Goal: Information Seeking & Learning: Find specific fact

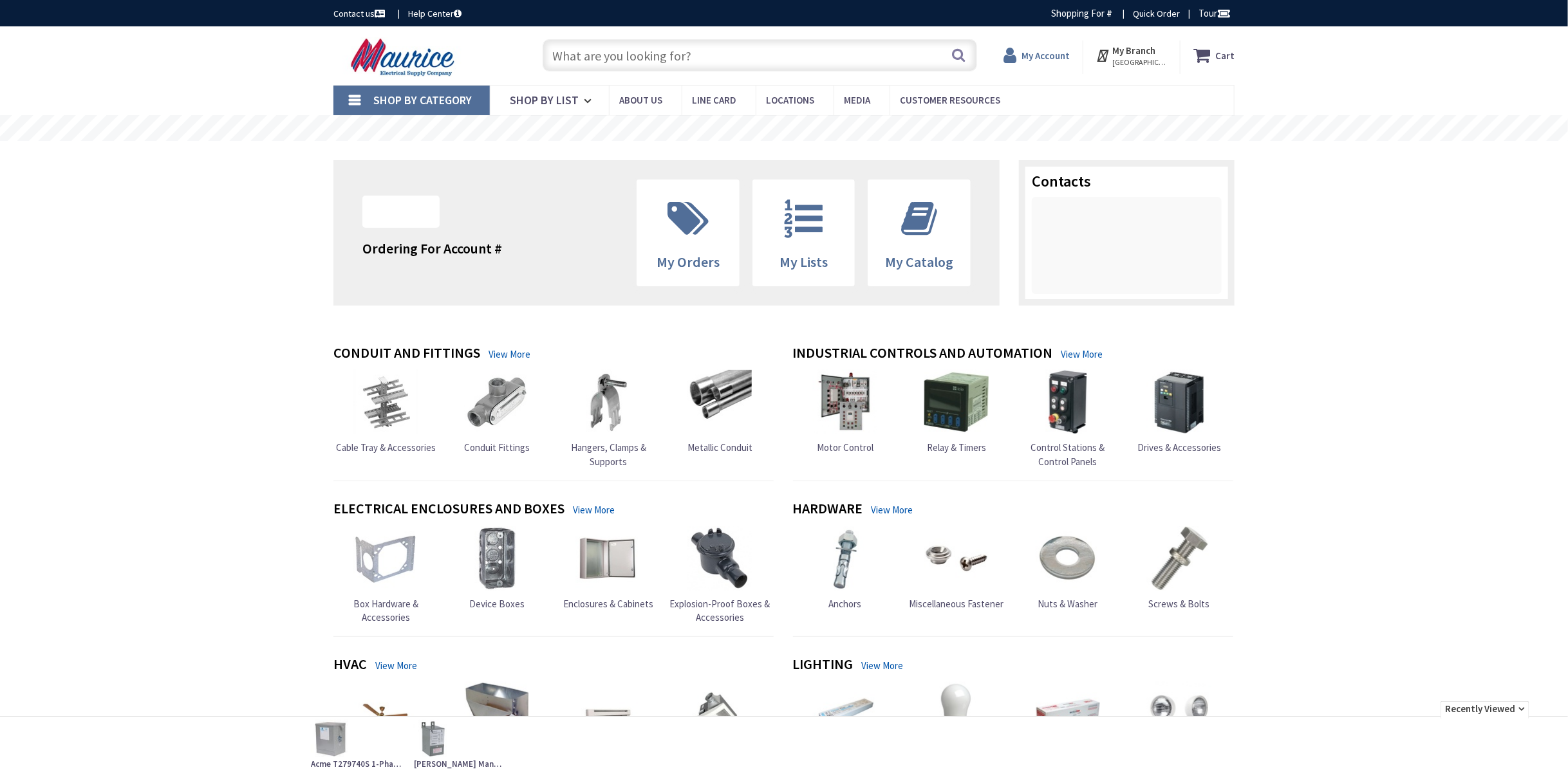
type input "[PERSON_NAME] Dr, [PERSON_NAME][GEOGRAPHIC_DATA], [GEOGRAPHIC_DATA]"
click at [1046, 54] on strong "My Account" at bounding box center [1046, 55] width 48 height 12
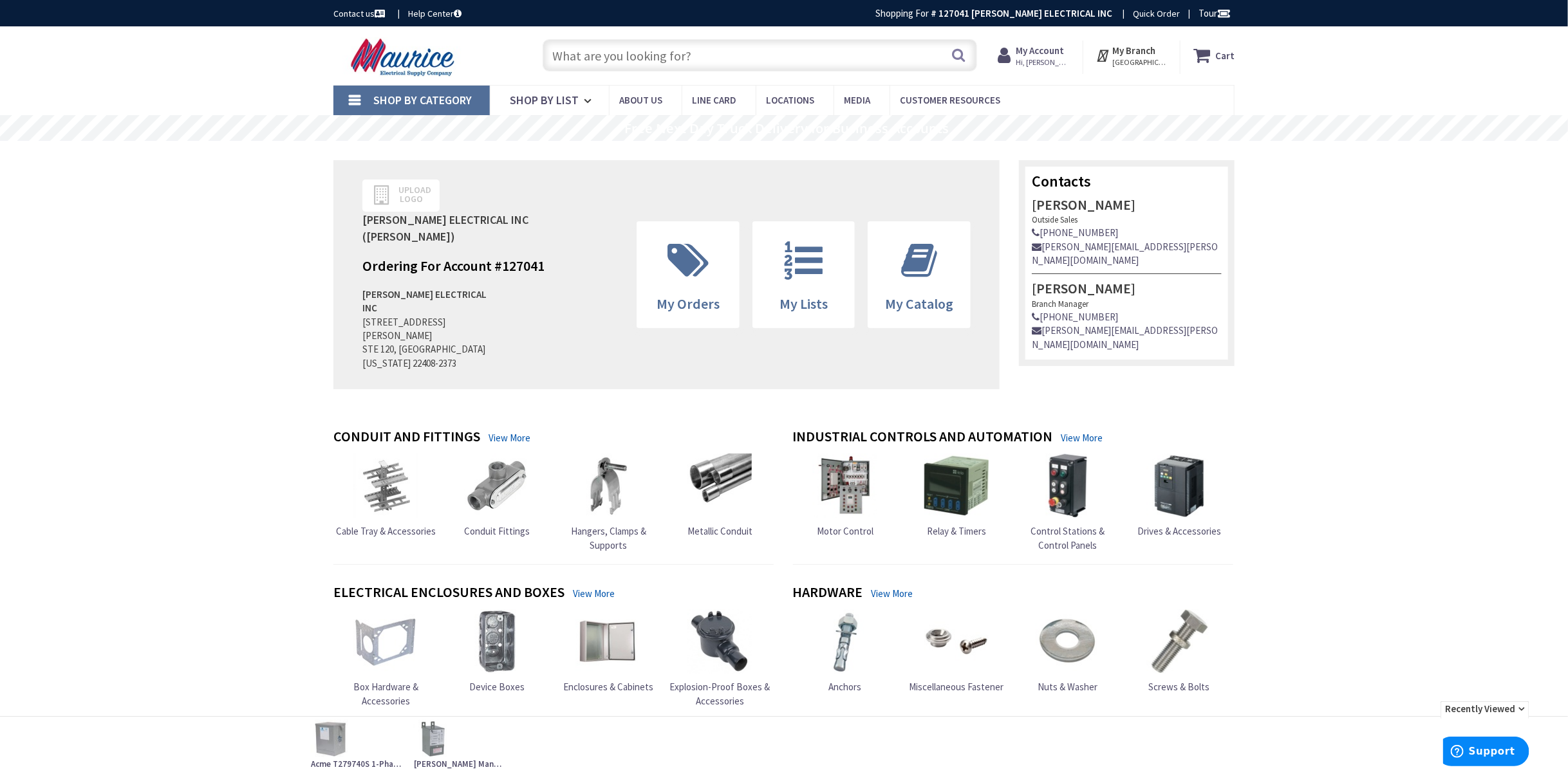
click at [1038, 64] on span "Hi, [PERSON_NAME]" at bounding box center [1043, 62] width 55 height 10
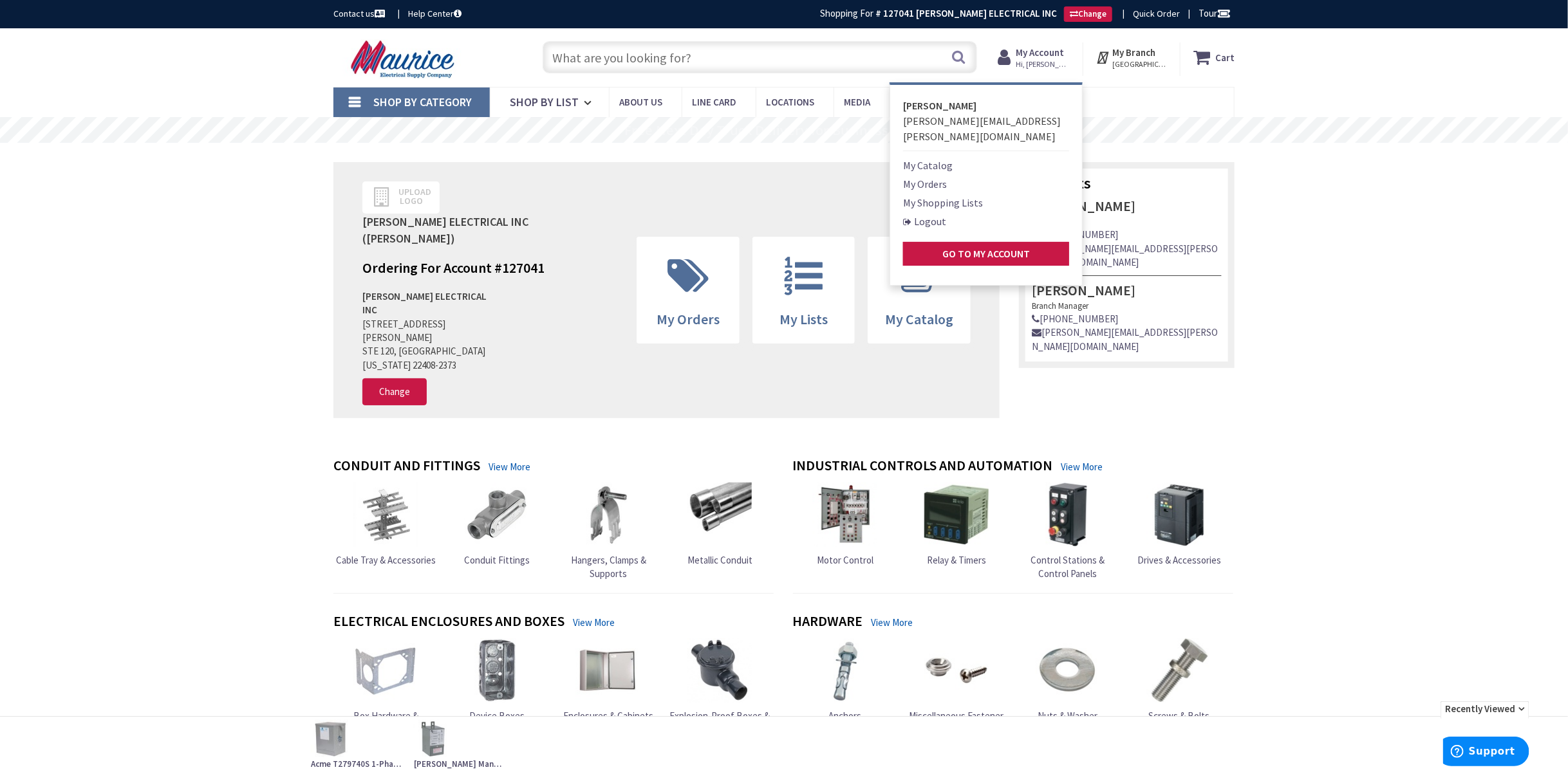
click at [941, 176] on link "My Orders" at bounding box center [924, 183] width 44 height 16
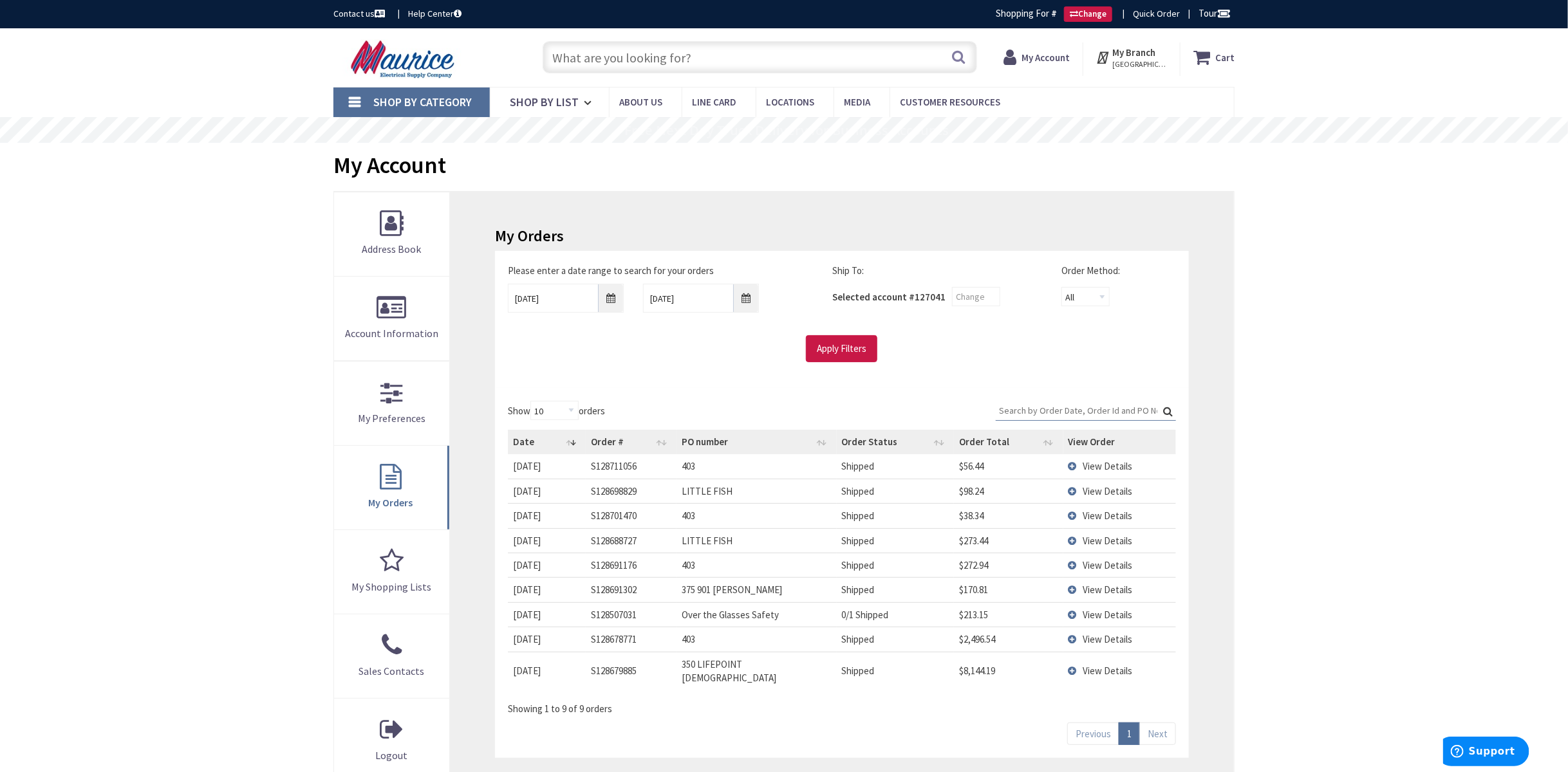
click at [1062, 408] on input "Search:" at bounding box center [1086, 410] width 180 height 19
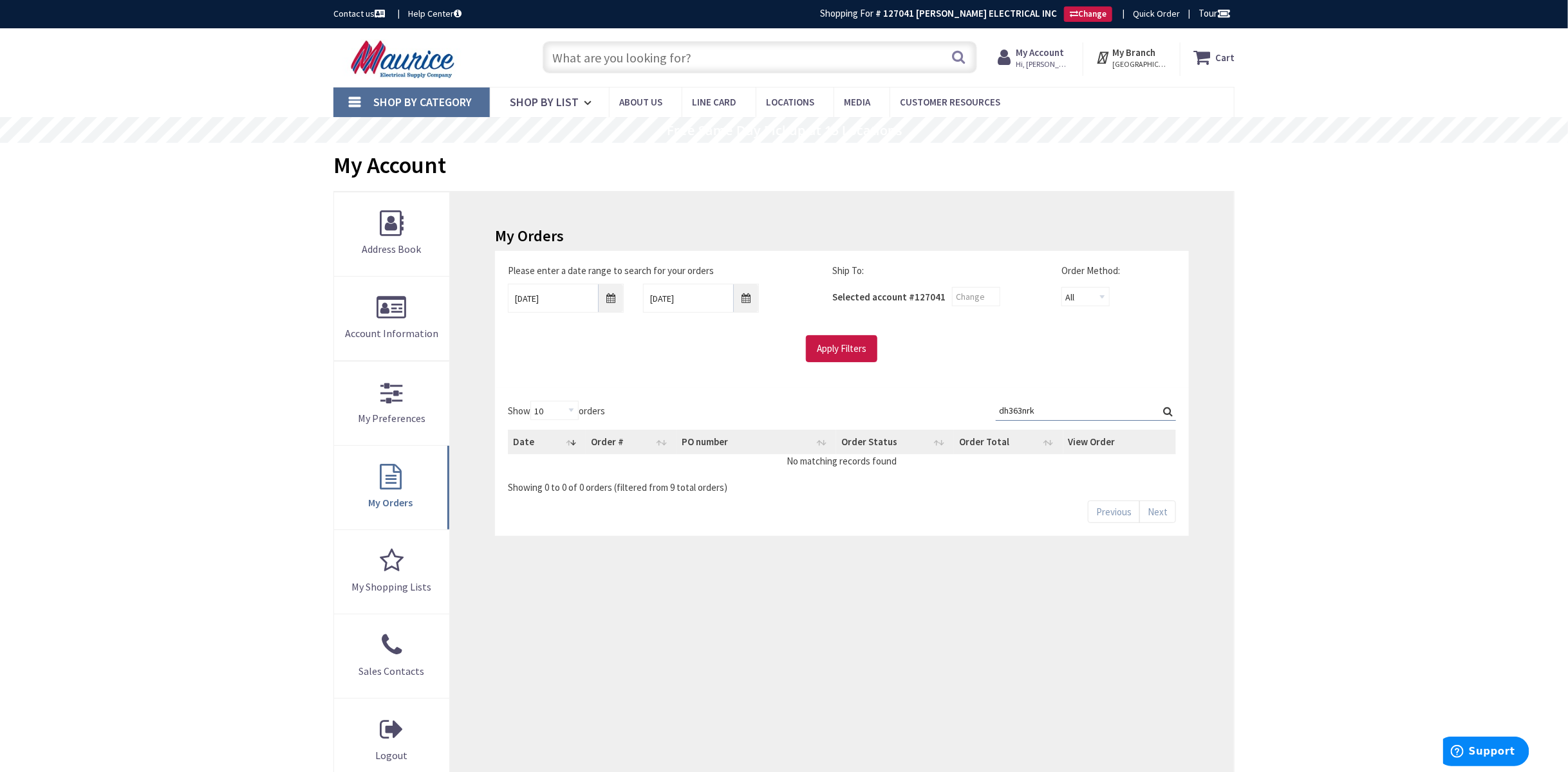
type input "dh363nrk"
click at [696, 55] on input "text" at bounding box center [760, 57] width 435 height 32
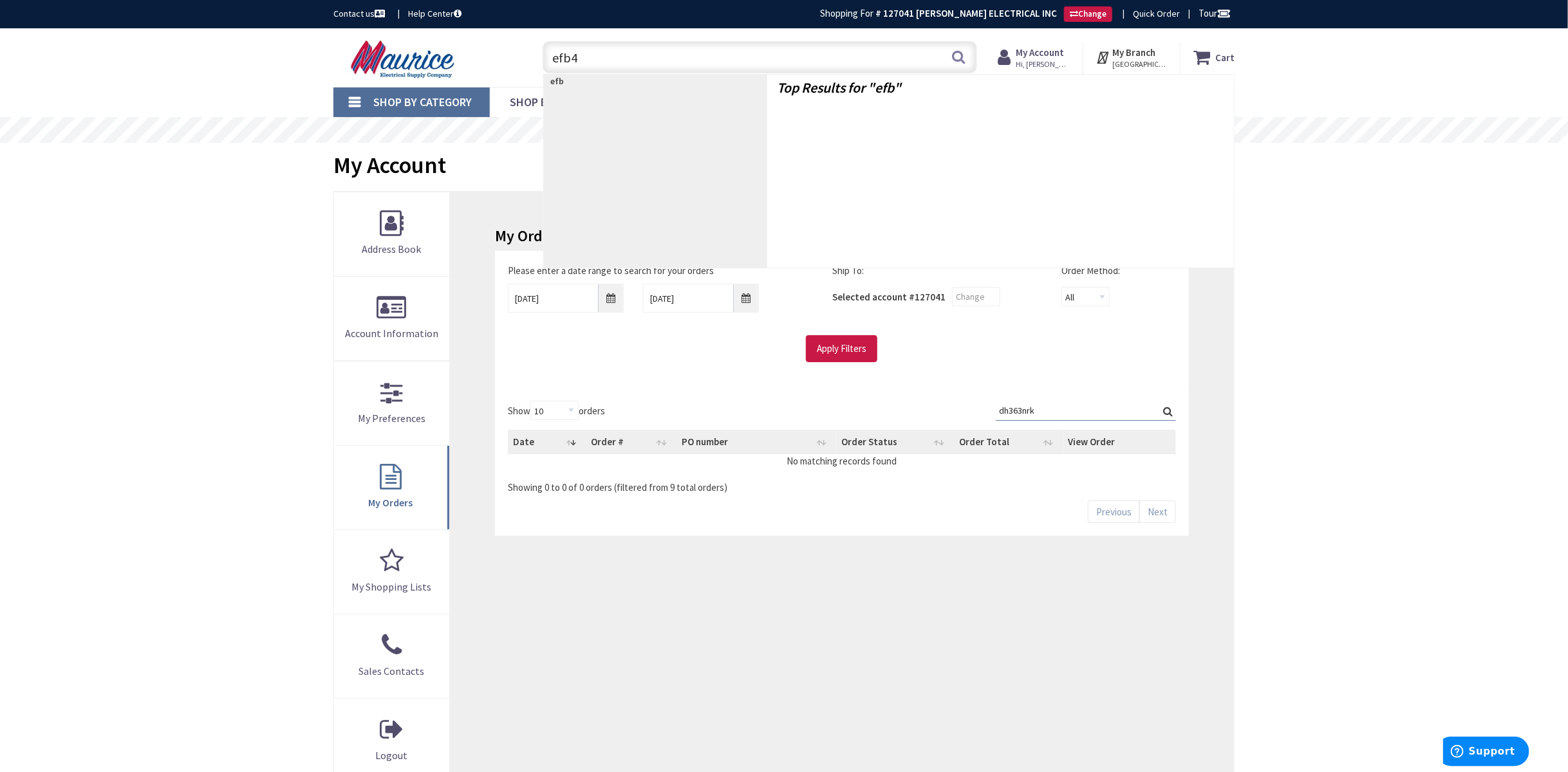
type input "efb45"
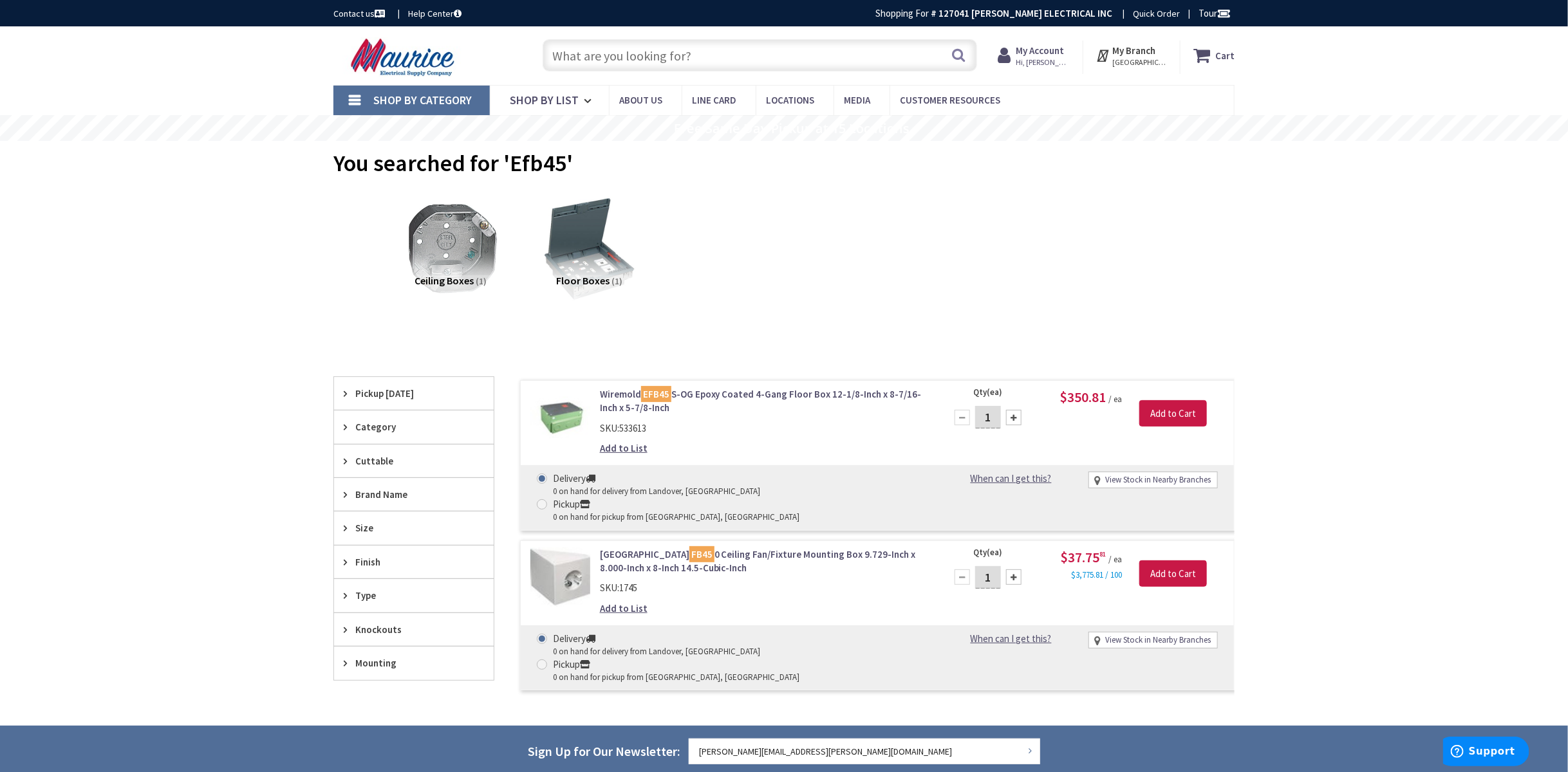
click at [655, 57] on input "text" at bounding box center [760, 55] width 435 height 32
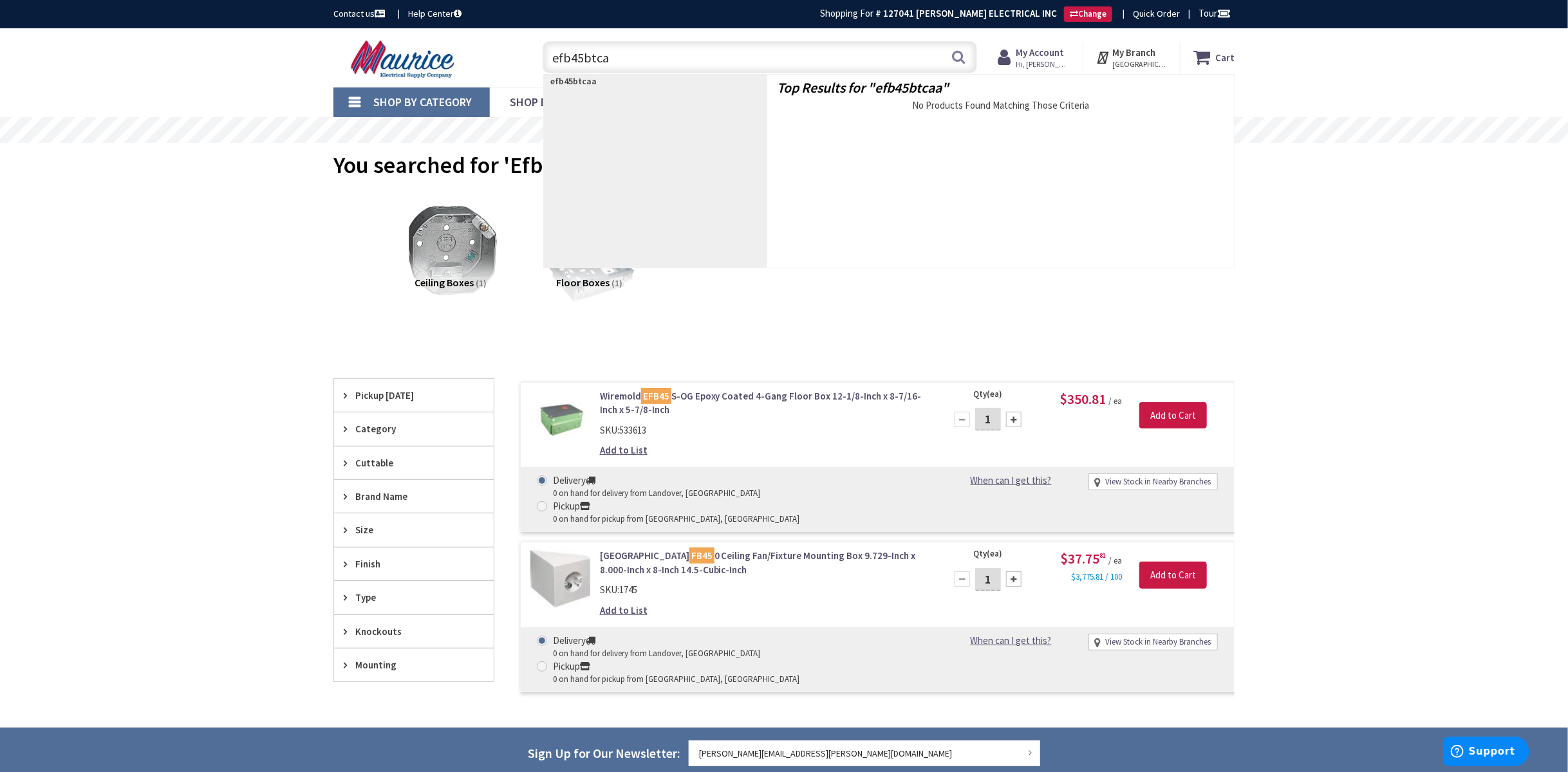
type input "efb45btc"
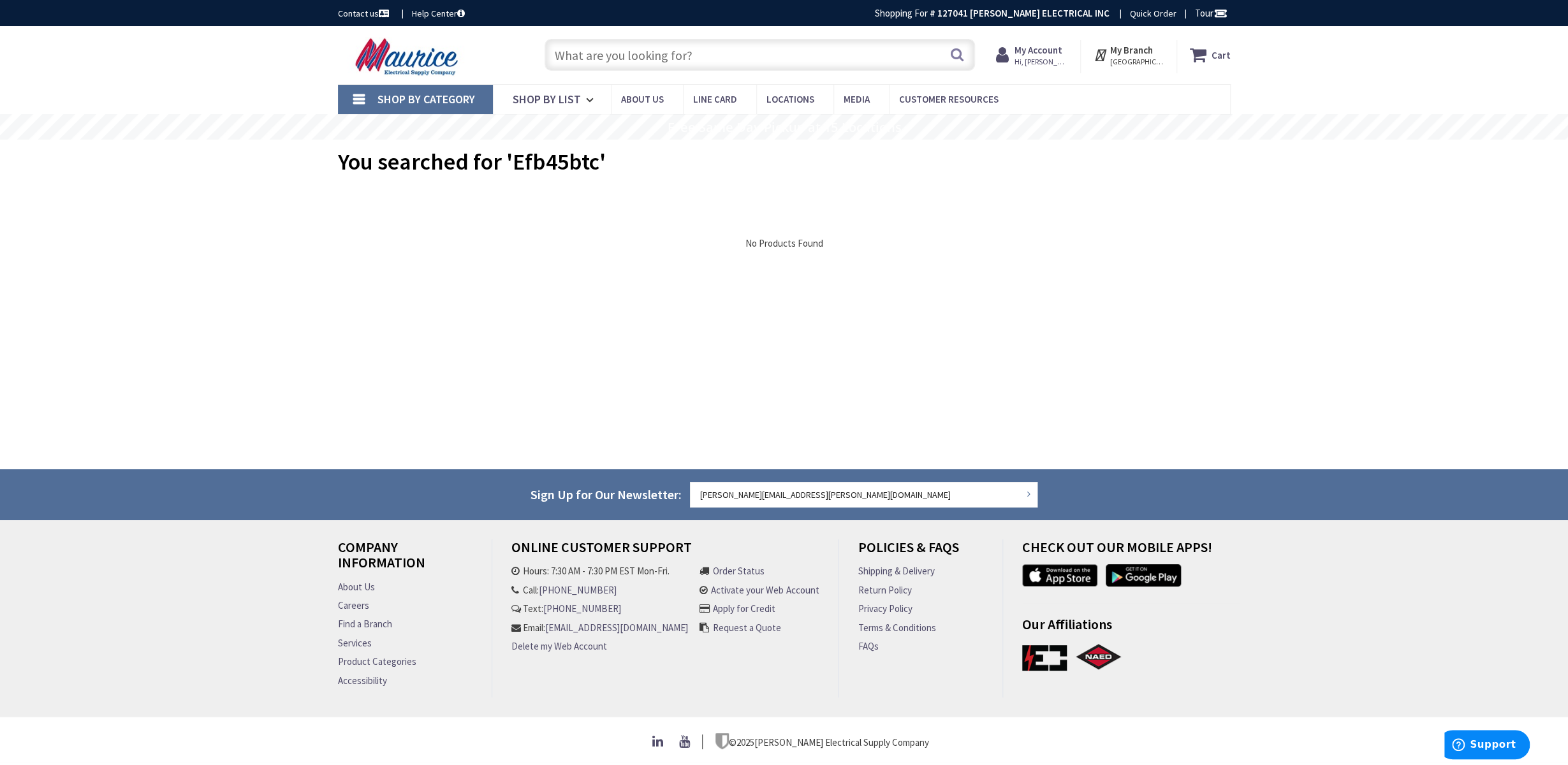
click at [704, 59] on input "text" at bounding box center [760, 54] width 431 height 32
